Goal: Task Accomplishment & Management: Use online tool/utility

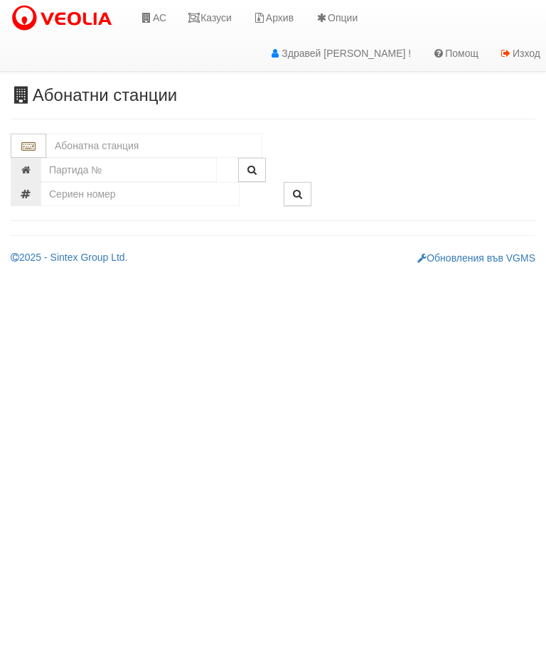
click at [214, 18] on link "Казуси" at bounding box center [209, 18] width 65 height 36
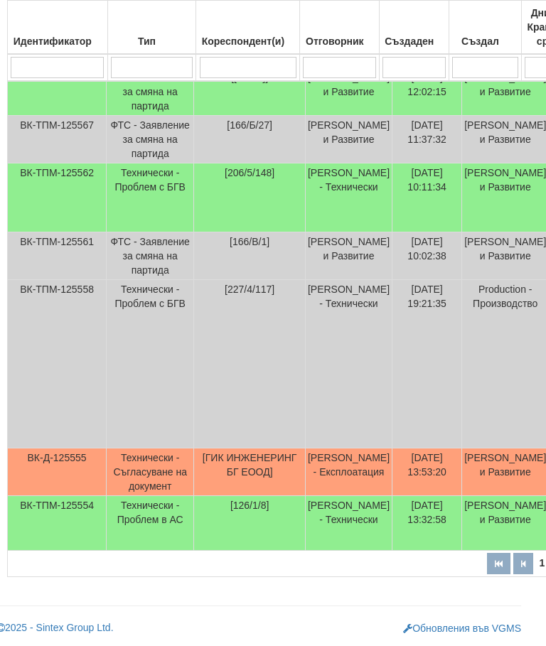
scroll to position [638, 14]
click at [412, 513] on td "16/09/2025 13:32:58" at bounding box center [428, 523] width 70 height 55
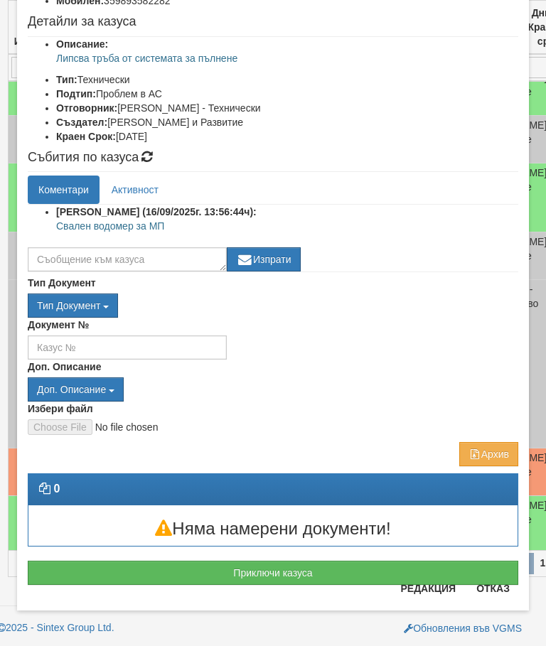
scroll to position [154, 0]
click at [312, 569] on button "Приключи казуса" at bounding box center [273, 573] width 491 height 24
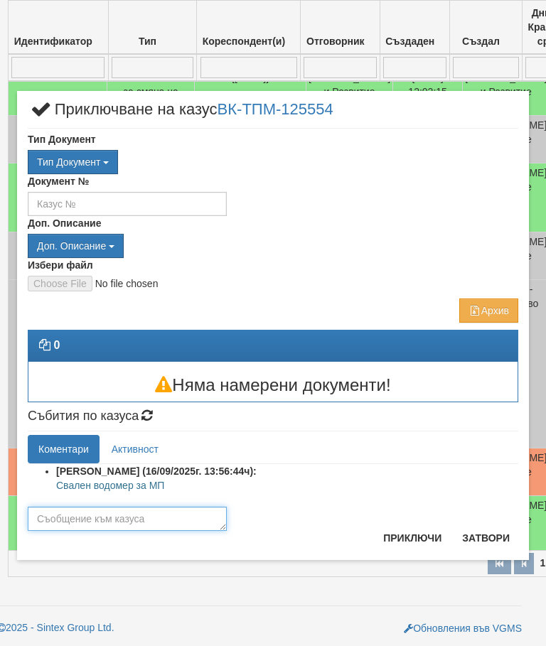
click at [156, 525] on textarea at bounding box center [127, 519] width 199 height 24
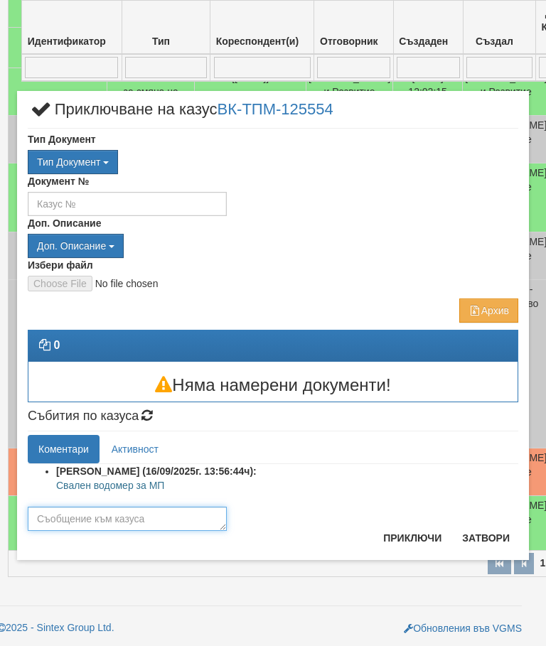
scroll to position [638, 0]
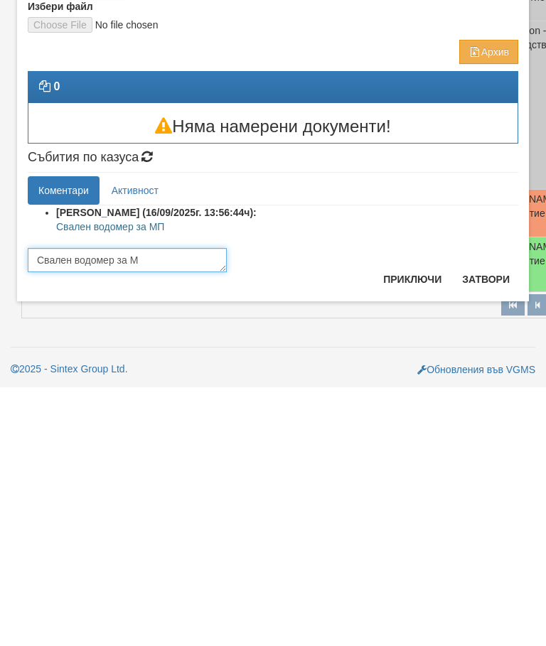
type textarea "Свален водомер за МП"
click at [397, 527] on button "Приключи" at bounding box center [412, 538] width 75 height 23
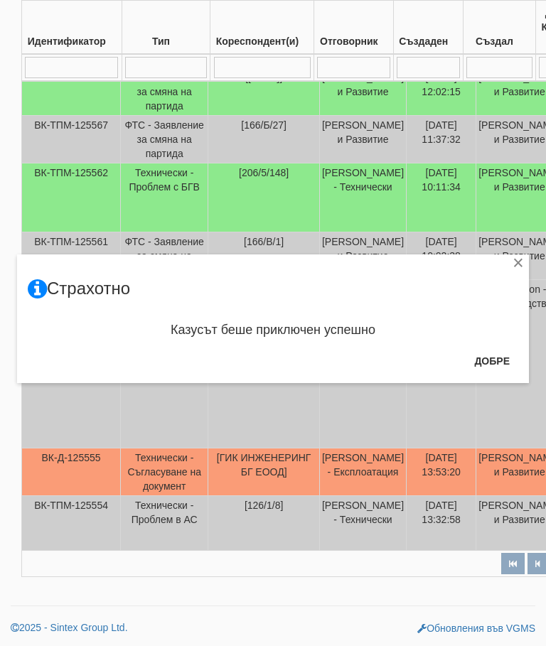
click at [498, 364] on button "Добре" at bounding box center [492, 361] width 53 height 23
